Goal: Check status: Check status

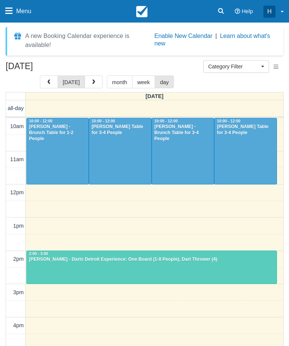
select select
click at [88, 82] on button "button" at bounding box center [94, 82] width 18 height 13
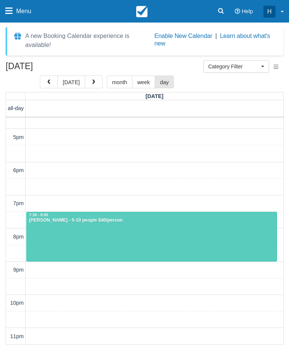
scroll to position [155, 0]
click at [265, 64] on button "Category Filter" at bounding box center [236, 66] width 66 height 13
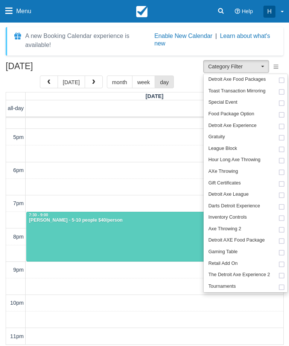
click at [115, 238] on div at bounding box center [144, 173] width 289 height 346
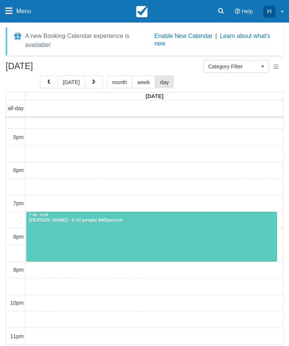
click at [94, 240] on div at bounding box center [152, 237] width 250 height 49
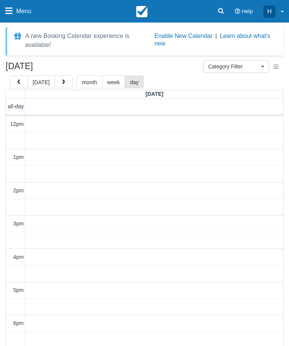
select select
click at [103, 81] on button "week" at bounding box center [113, 82] width 23 height 13
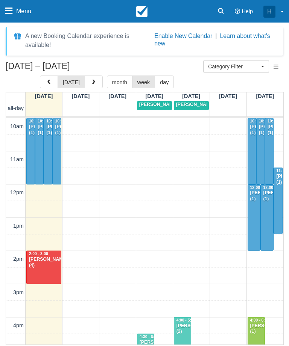
scroll to position [153, 0]
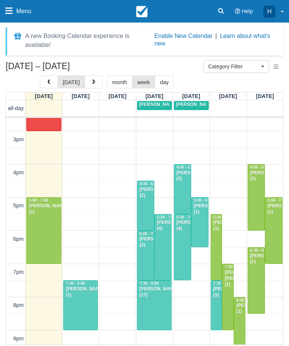
click at [124, 76] on button "month" at bounding box center [120, 82] width 26 height 13
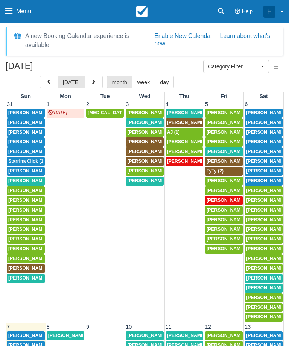
click at [93, 84] on span "button" at bounding box center [93, 82] width 5 height 5
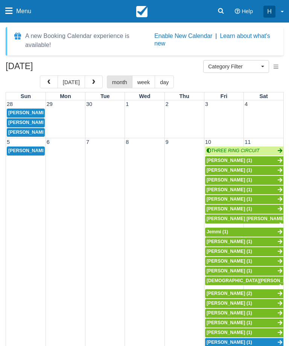
click at [47, 76] on button "button" at bounding box center [49, 82] width 18 height 13
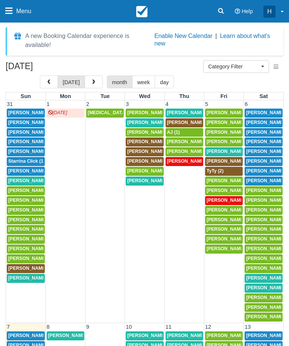
click at [140, 82] on button "week" at bounding box center [143, 82] width 23 height 13
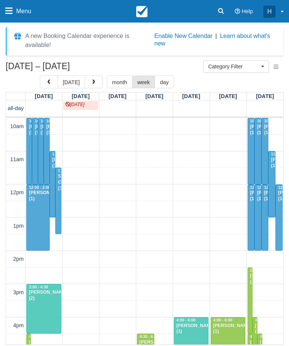
scroll to position [238, 0]
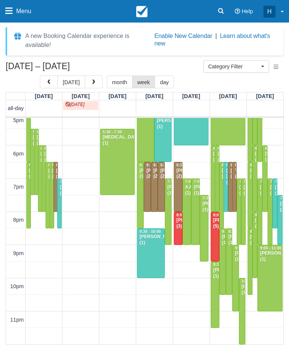
click at [92, 81] on span "button" at bounding box center [93, 82] width 5 height 5
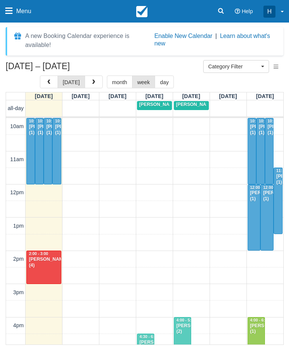
scroll to position [238, 0]
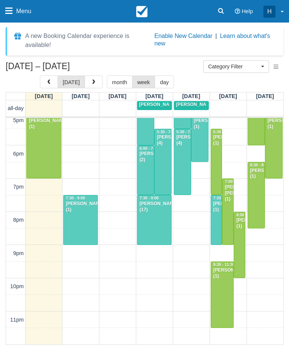
click at [44, 158] on div at bounding box center [44, 145] width 34 height 66
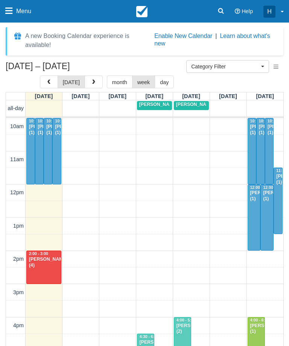
select select
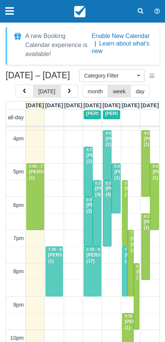
scroll to position [196, 0]
click at [66, 87] on button "button" at bounding box center [69, 91] width 18 height 13
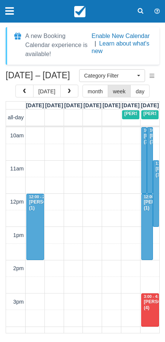
scroll to position [243, 0]
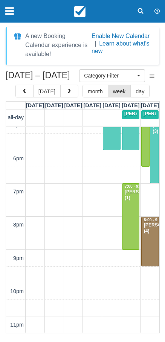
click at [25, 88] on button "button" at bounding box center [24, 91] width 18 height 13
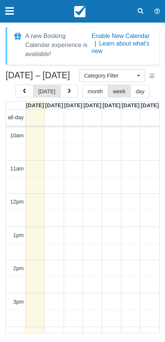
scroll to position [243, 0]
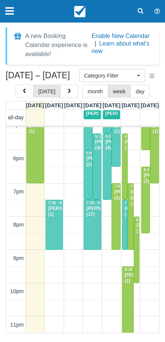
click at [156, 76] on icon "button" at bounding box center [153, 75] width 8 height 5
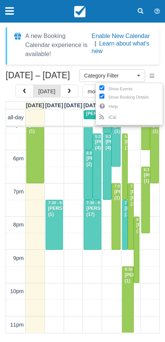
click at [60, 187] on div at bounding box center [82, 171] width 165 height 342
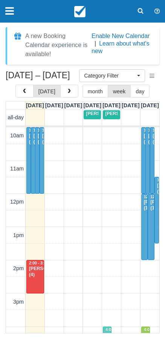
scroll to position [0, 0]
click at [29, 186] on div at bounding box center [29, 160] width 4 height 65
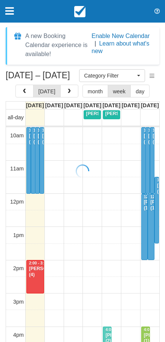
select select
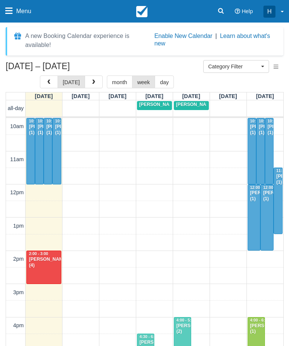
click at [31, 167] on div at bounding box center [31, 150] width 8 height 65
select select
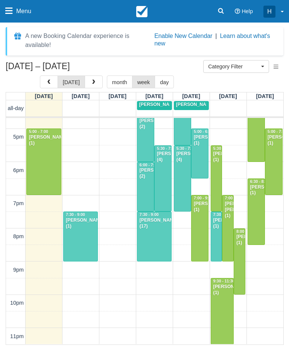
scroll to position [222, 0]
click at [263, 158] on div at bounding box center [256, 129] width 17 height 66
